Goal: Information Seeking & Learning: Learn about a topic

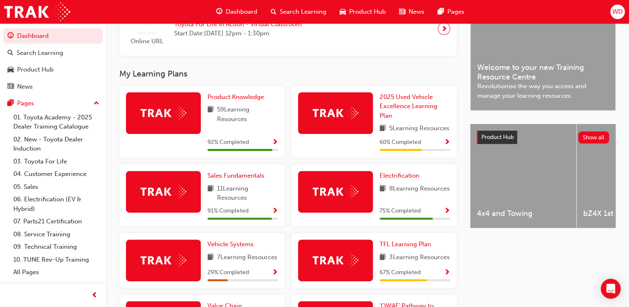
scroll to position [250, 0]
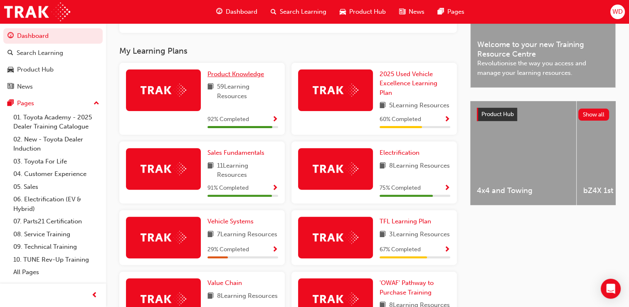
click at [246, 76] on span "Product Knowledge" at bounding box center [236, 73] width 57 height 7
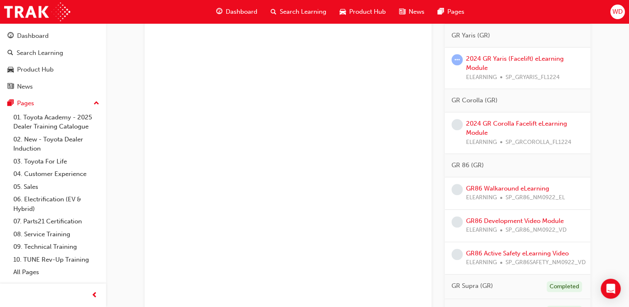
scroll to position [607, 0]
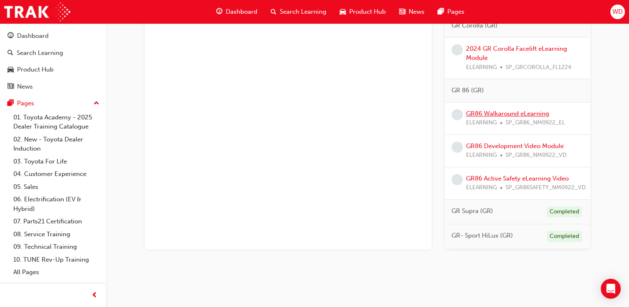
click at [524, 114] on link "GR86 Walkaround eLearning" at bounding box center [507, 113] width 83 height 7
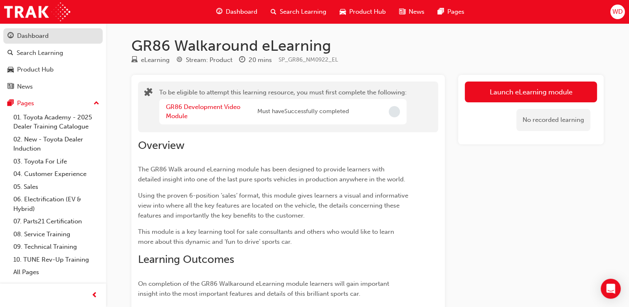
click at [28, 40] on div "Dashboard" at bounding box center [33, 36] width 32 height 10
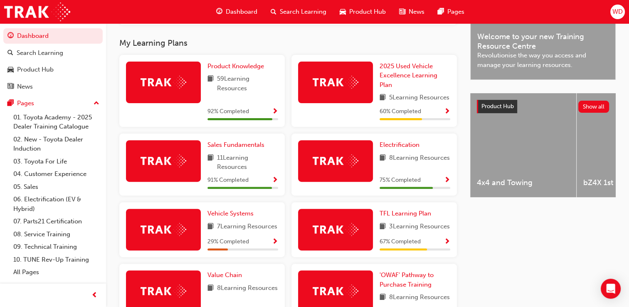
scroll to position [208, 0]
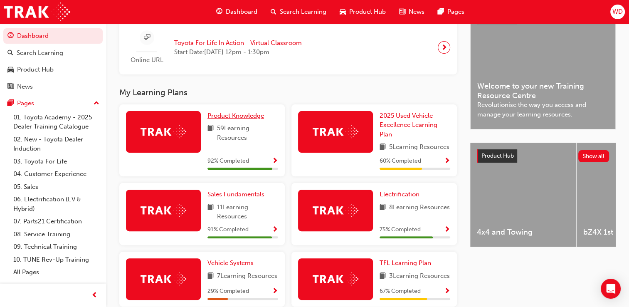
click at [221, 114] on span "Product Knowledge" at bounding box center [236, 115] width 57 height 7
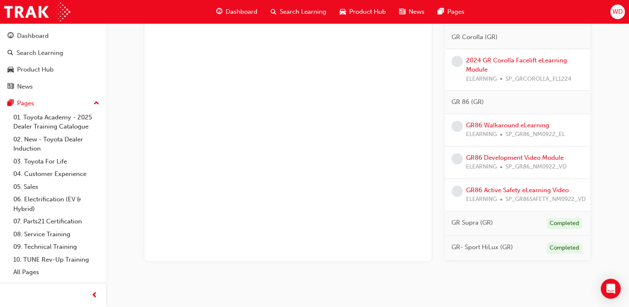
scroll to position [607, 0]
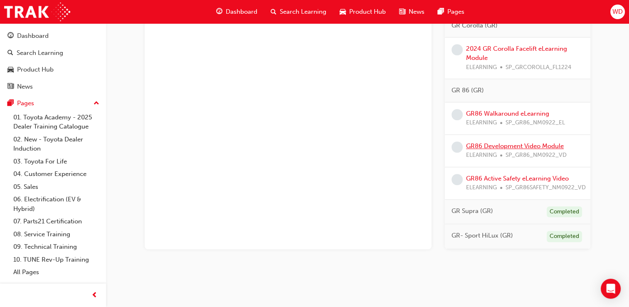
click at [527, 142] on link "GR86 Development Video Module" at bounding box center [515, 145] width 98 height 7
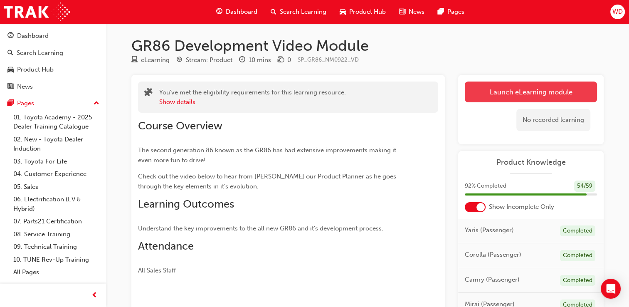
click at [494, 92] on link "Launch eLearning module" at bounding box center [531, 92] width 132 height 21
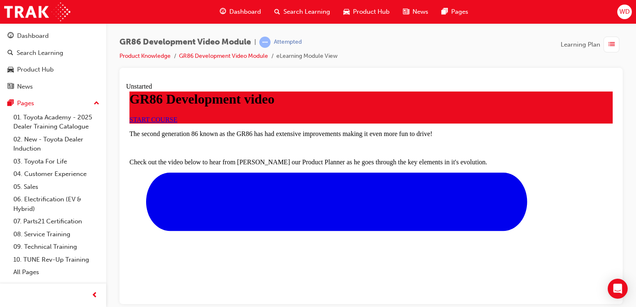
click at [177, 123] on span "START COURSE" at bounding box center [153, 119] width 48 height 7
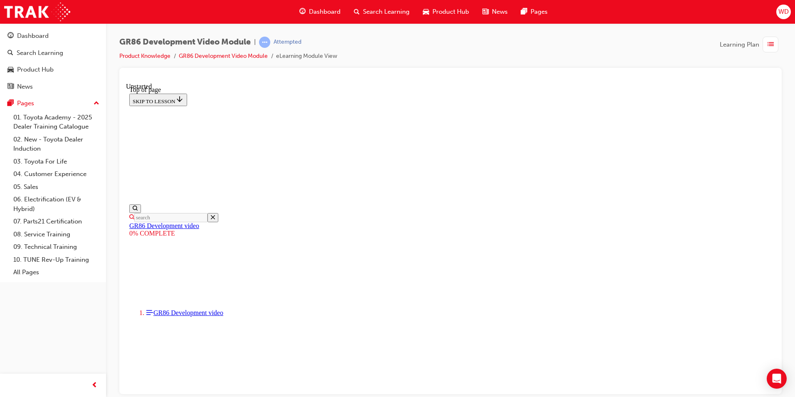
scroll to position [150, 0]
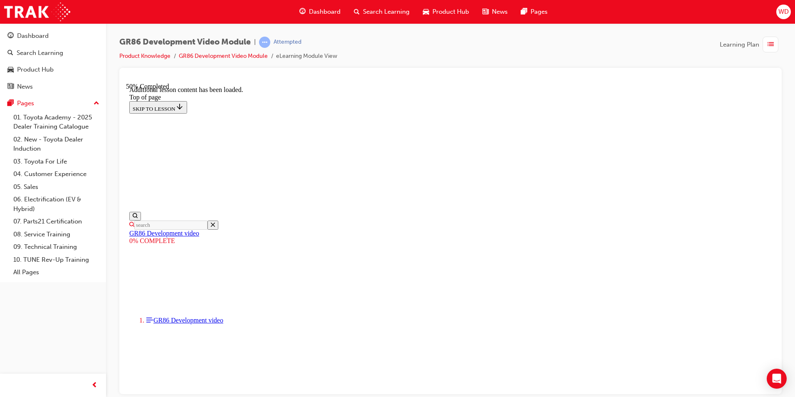
scroll to position [505, 0]
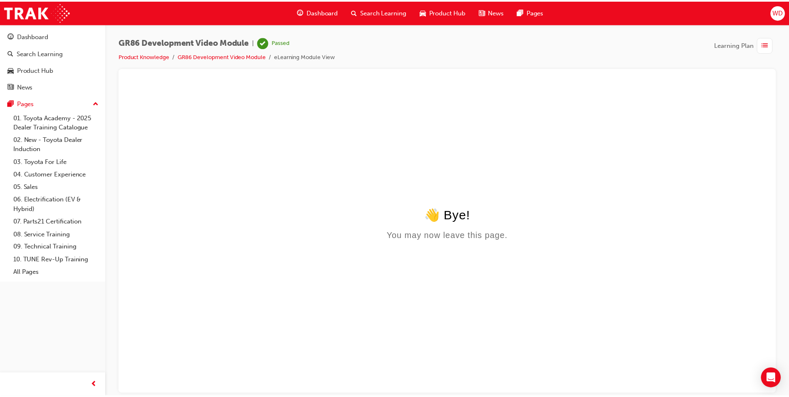
scroll to position [0, 0]
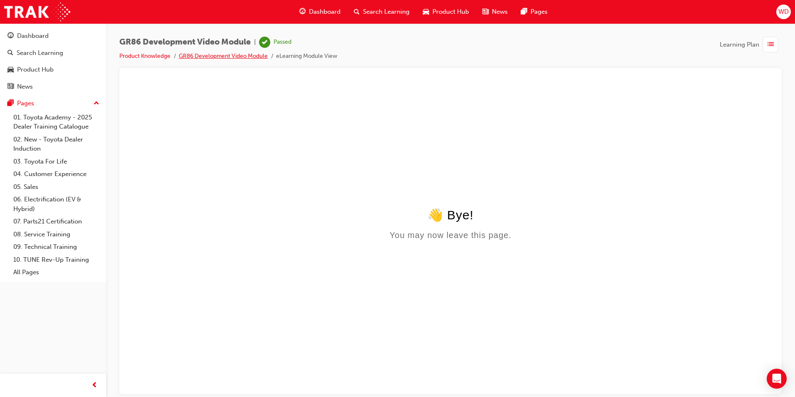
click at [222, 54] on link "GR86 Development Video Module" at bounding box center [223, 55] width 89 height 7
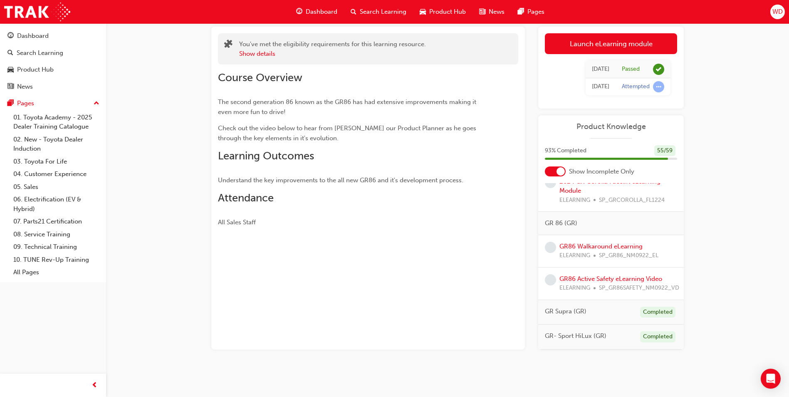
scroll to position [560, 0]
click at [599, 242] on link "GR86 Walkaround eLearning" at bounding box center [600, 245] width 83 height 7
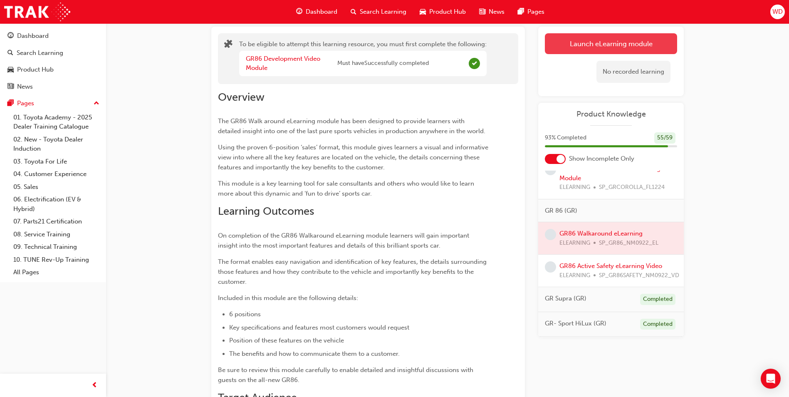
click at [577, 44] on button "Launch eLearning module" at bounding box center [611, 43] width 132 height 21
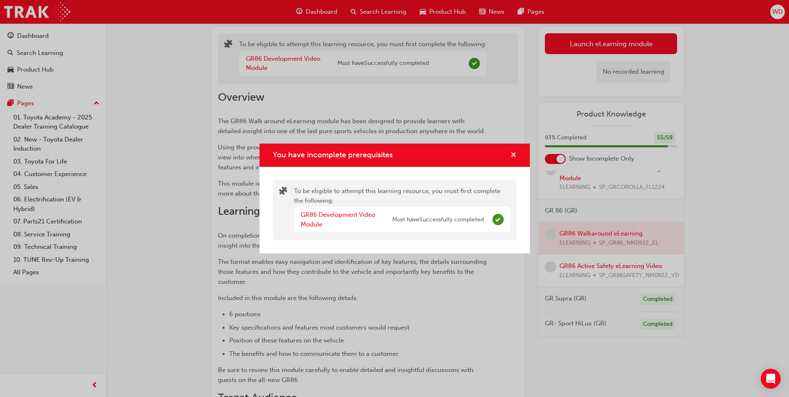
click at [510, 155] on button "You have incomplete prerequisites" at bounding box center [513, 155] width 6 height 10
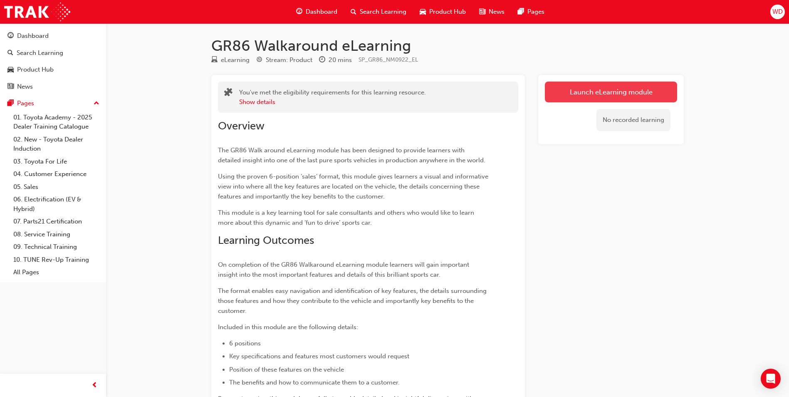
click at [603, 92] on link "Launch eLearning module" at bounding box center [611, 92] width 132 height 21
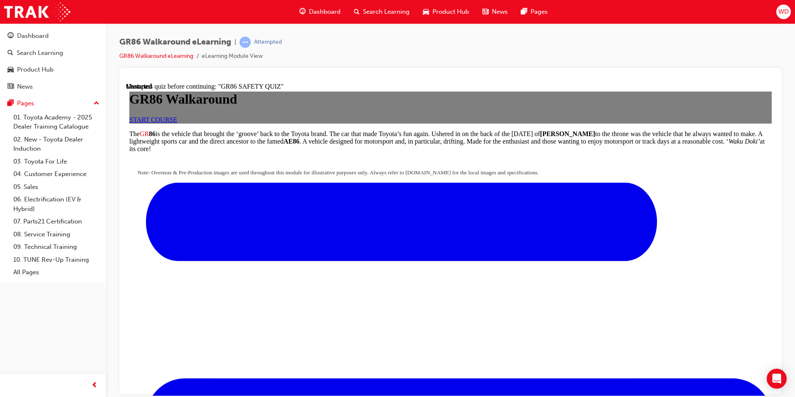
scroll to position [83, 0]
click at [177, 116] on link "START COURSE" at bounding box center [153, 119] width 48 height 7
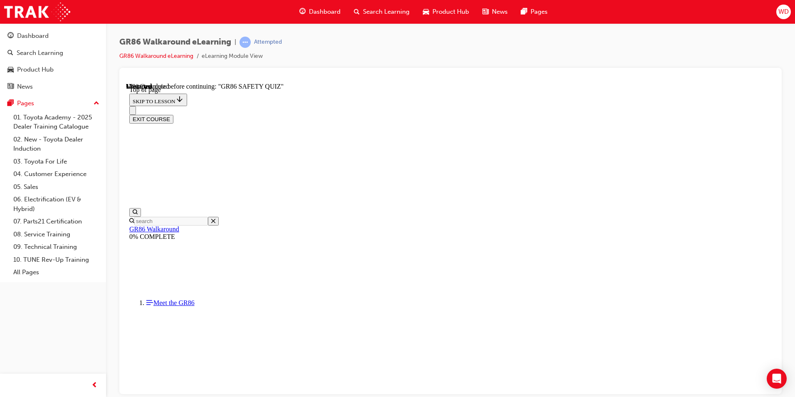
scroll to position [199, 0]
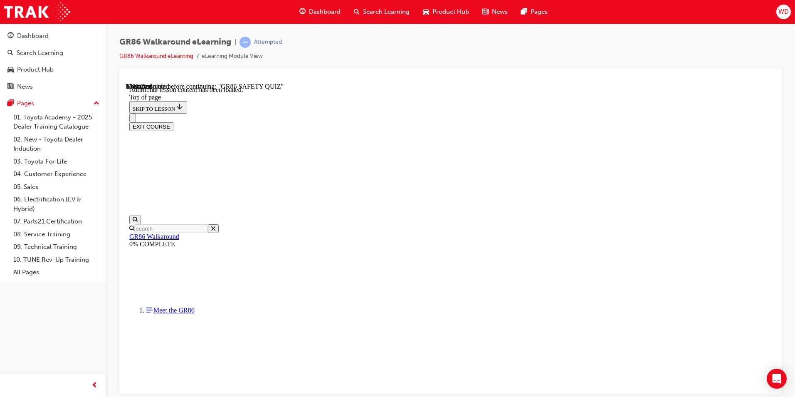
scroll to position [965, 0]
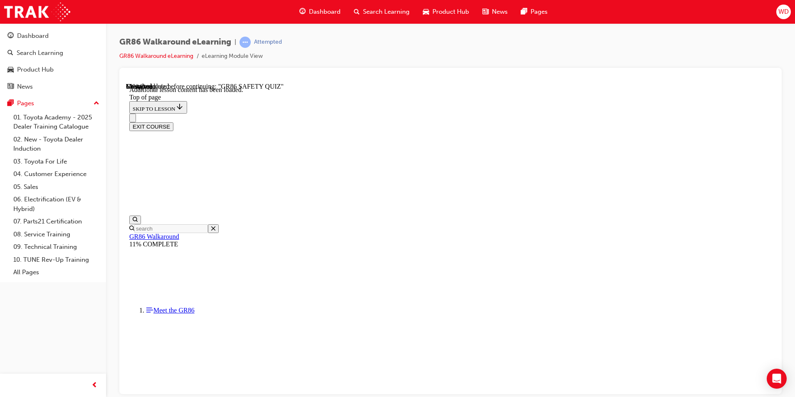
scroll to position [359, 0]
